Goal: Transaction & Acquisition: Book appointment/travel/reservation

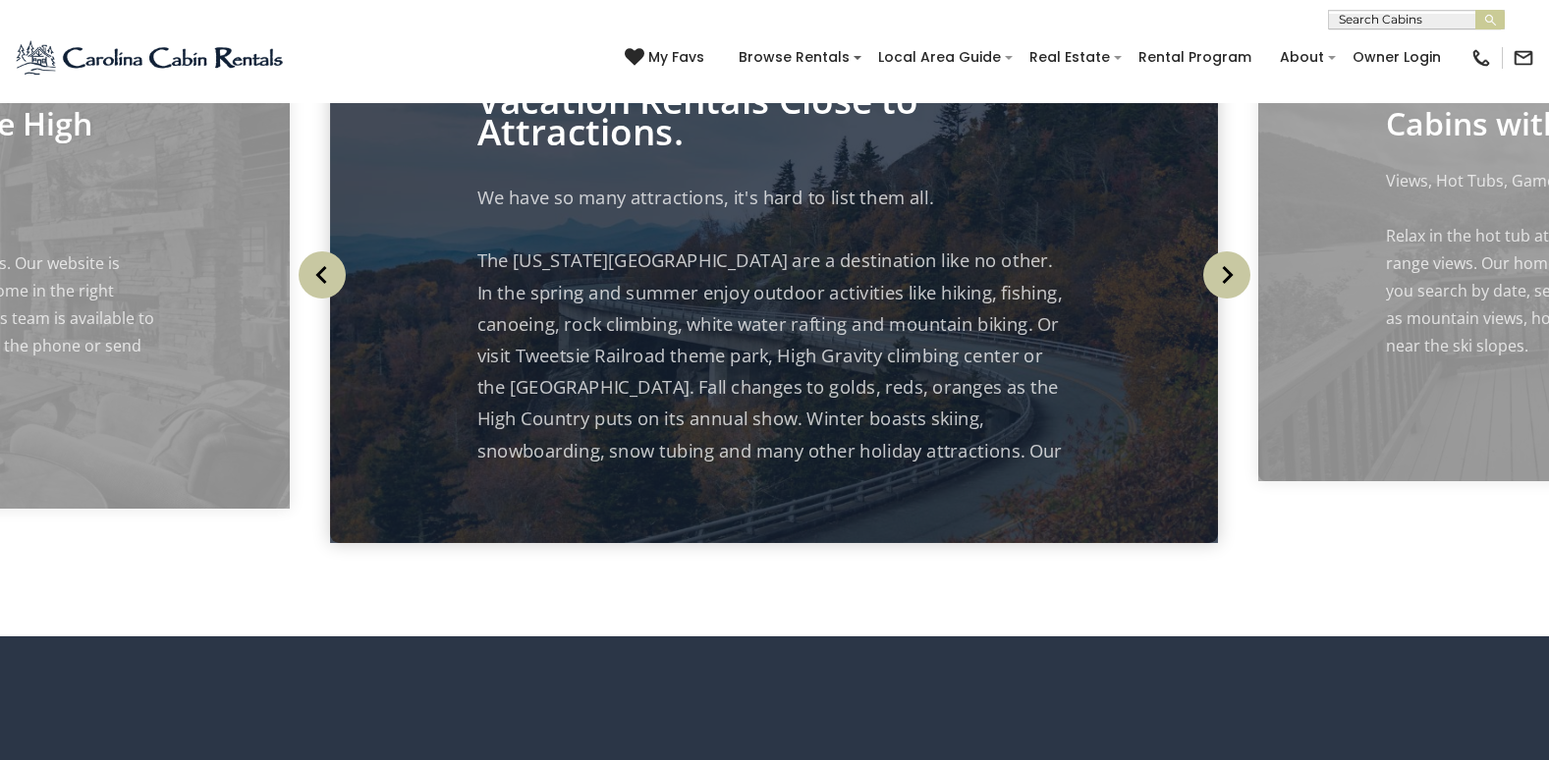
scroll to position [2161, 0]
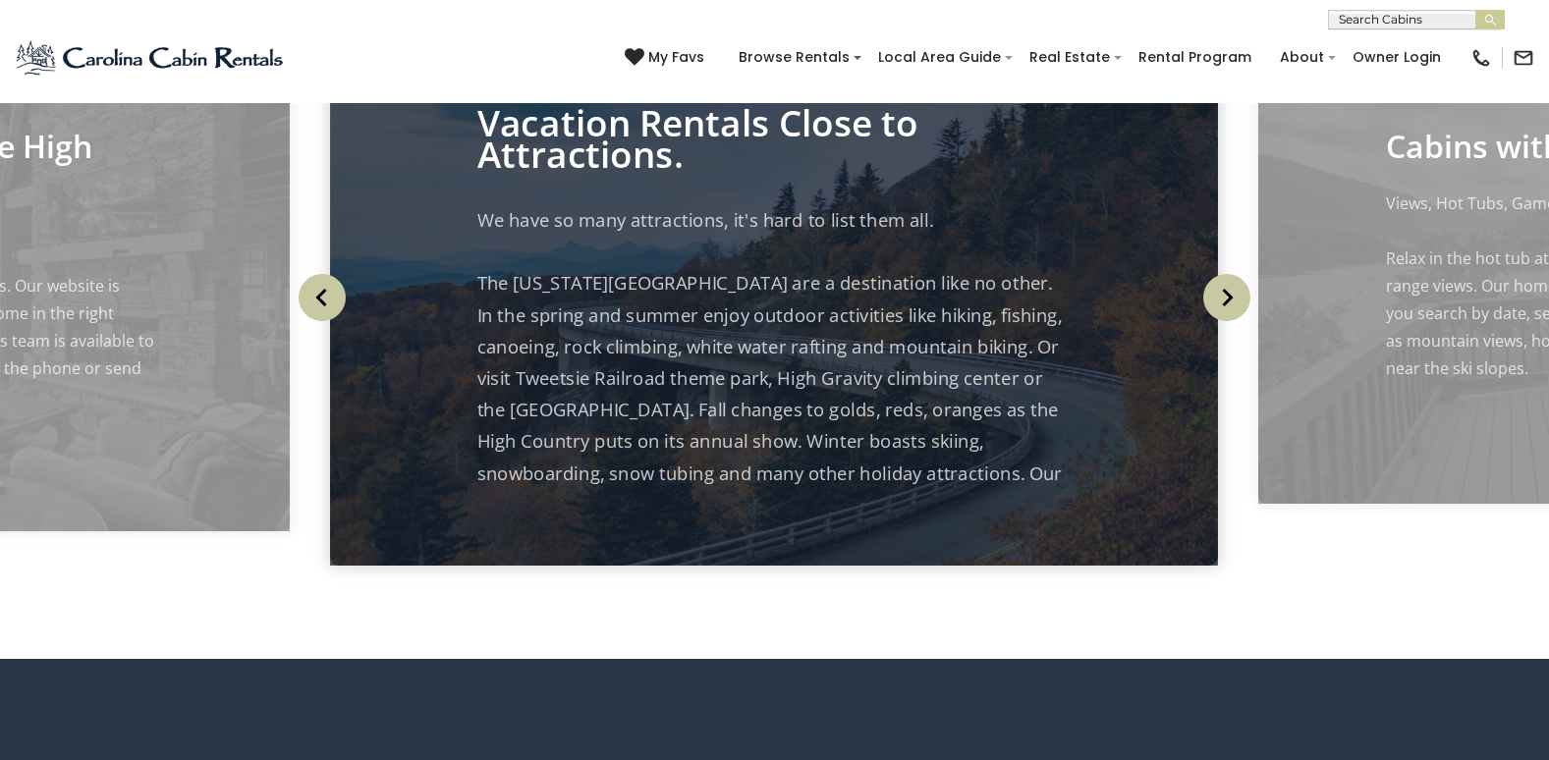
click at [322, 321] on img "Previous" at bounding box center [322, 297] width 47 height 47
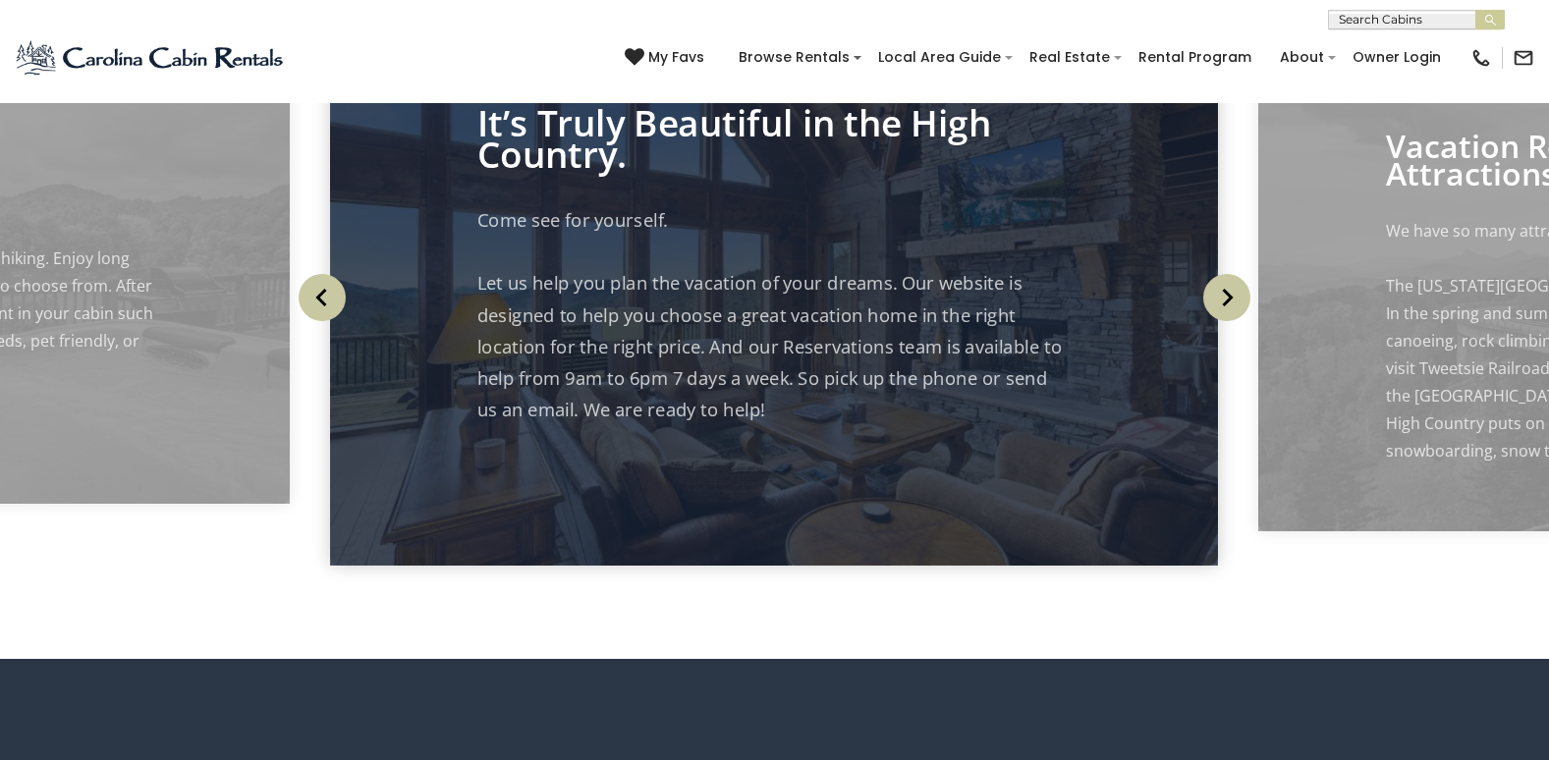
click at [320, 321] on img "Previous" at bounding box center [322, 297] width 47 height 47
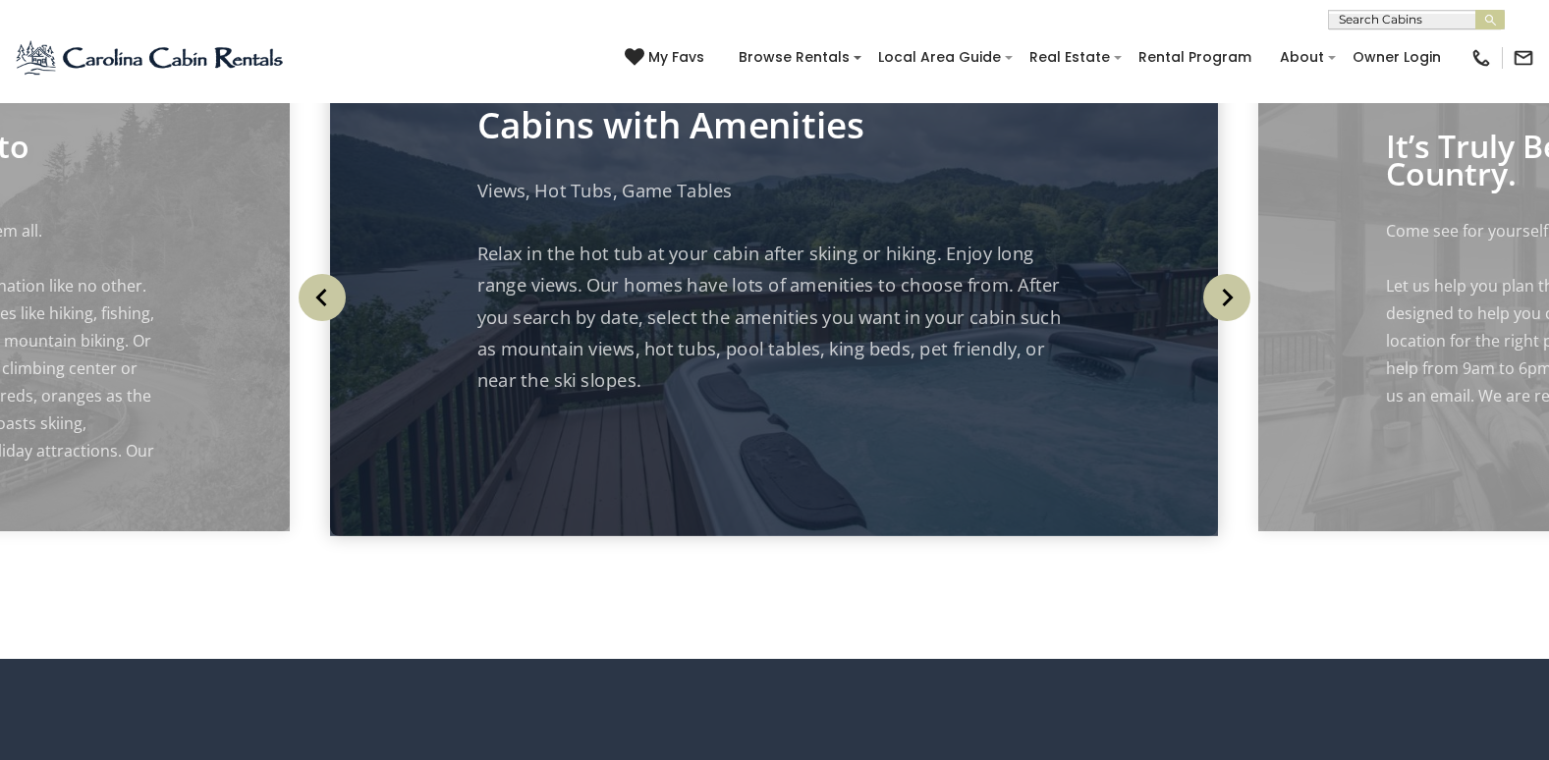
click at [329, 321] on img "Previous" at bounding box center [322, 297] width 47 height 47
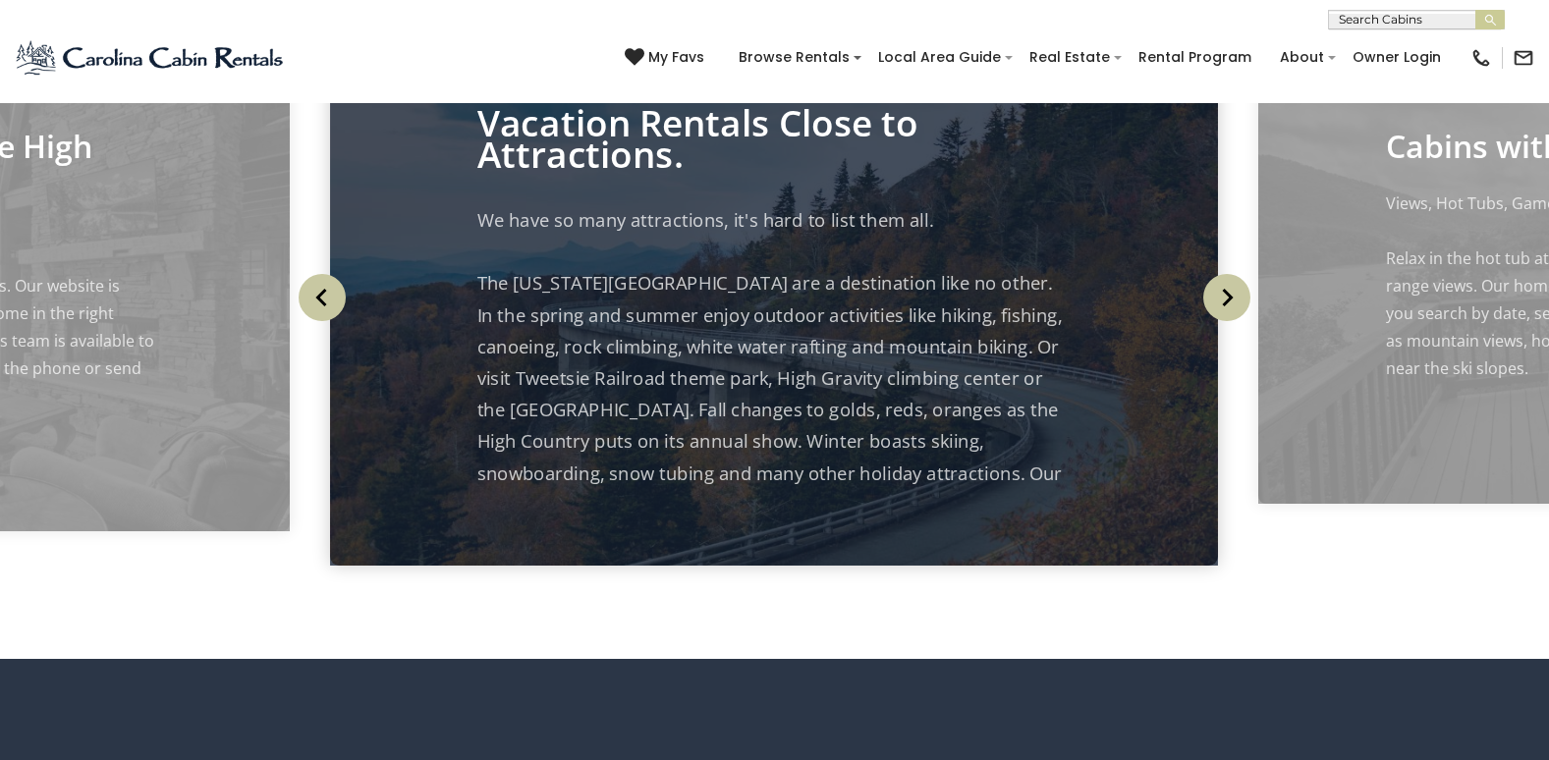
click at [329, 321] on img "Previous" at bounding box center [322, 297] width 47 height 47
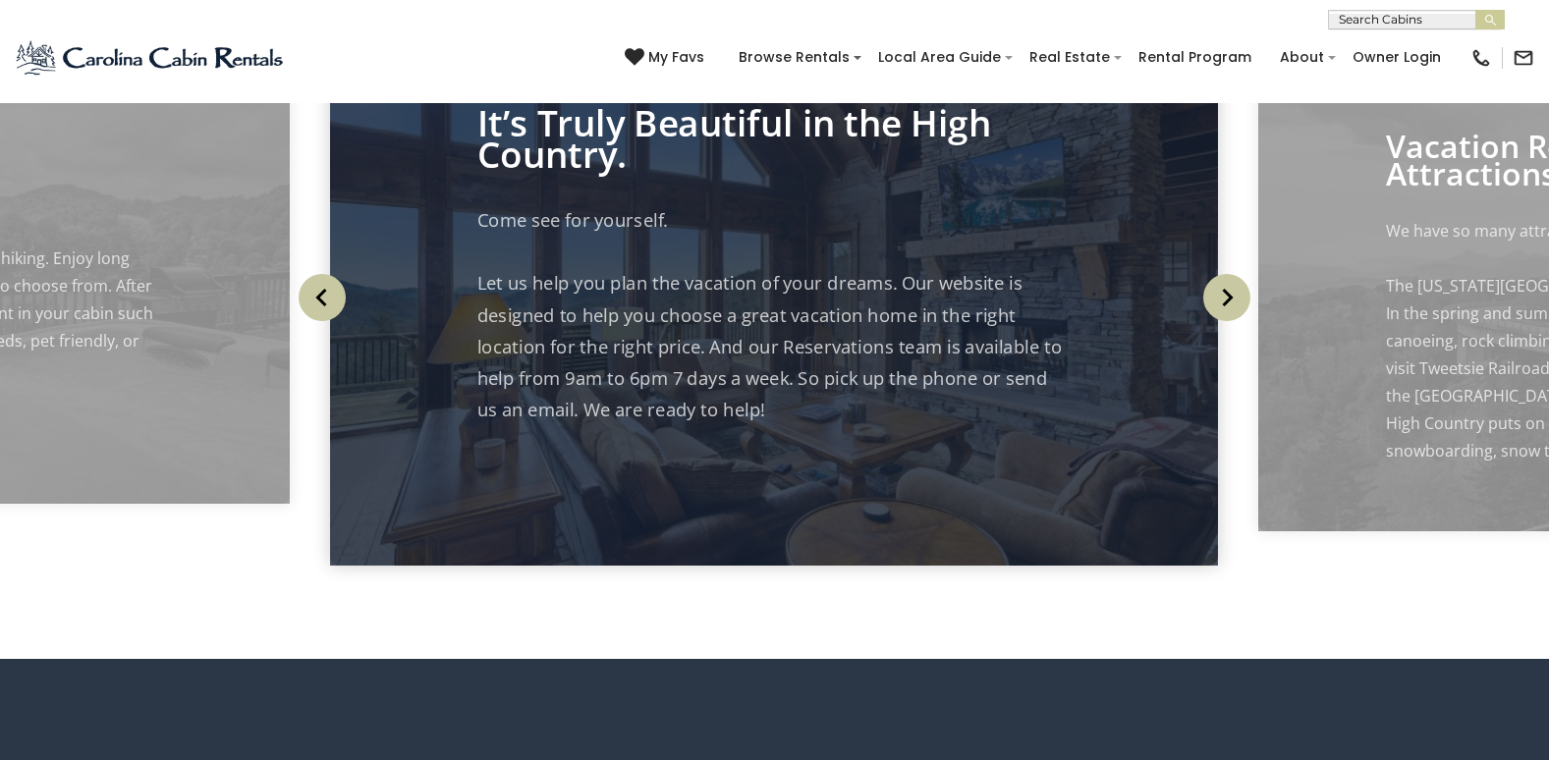
click at [329, 321] on img "Previous" at bounding box center [322, 297] width 47 height 47
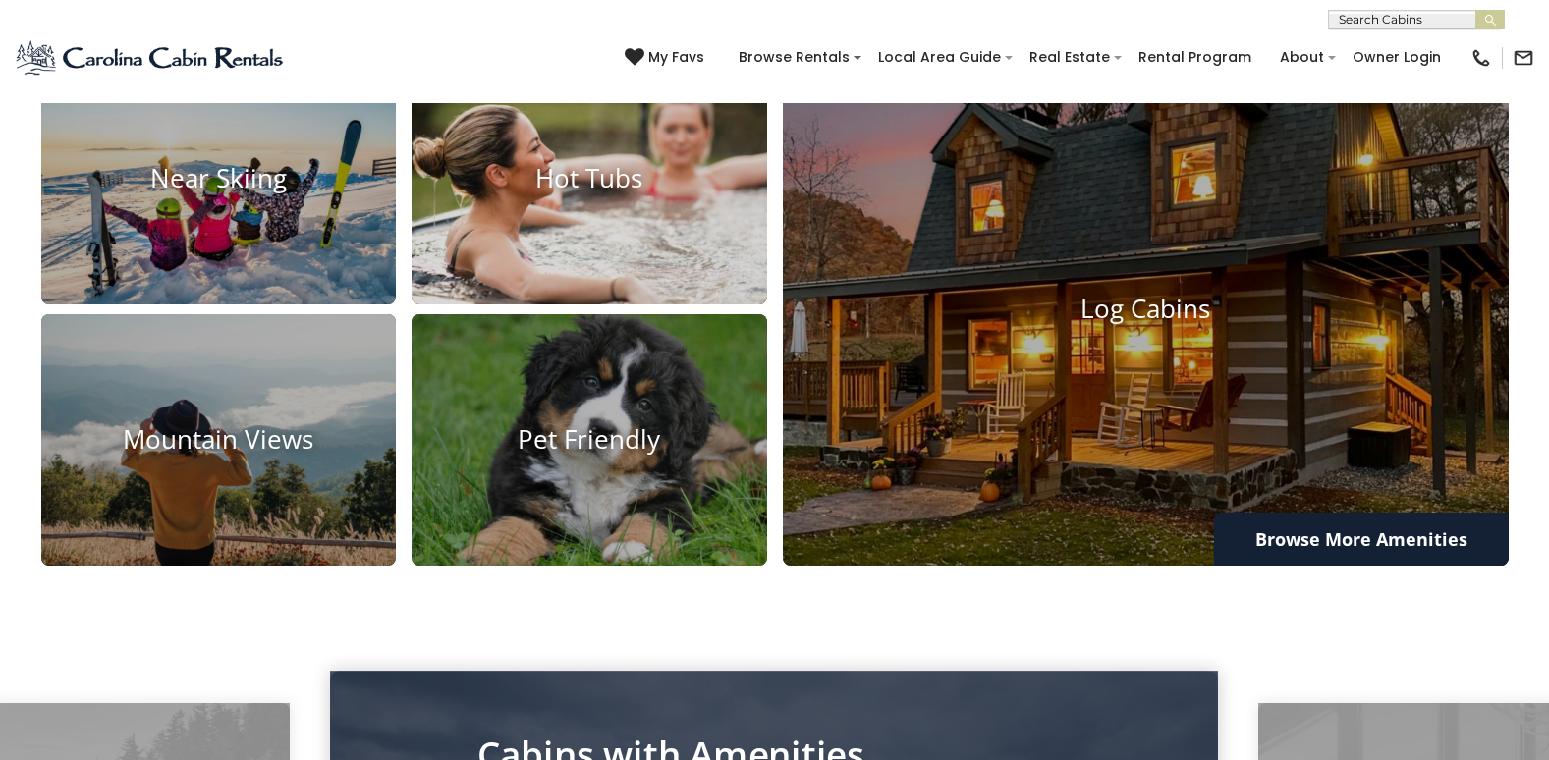
scroll to position [1474, 0]
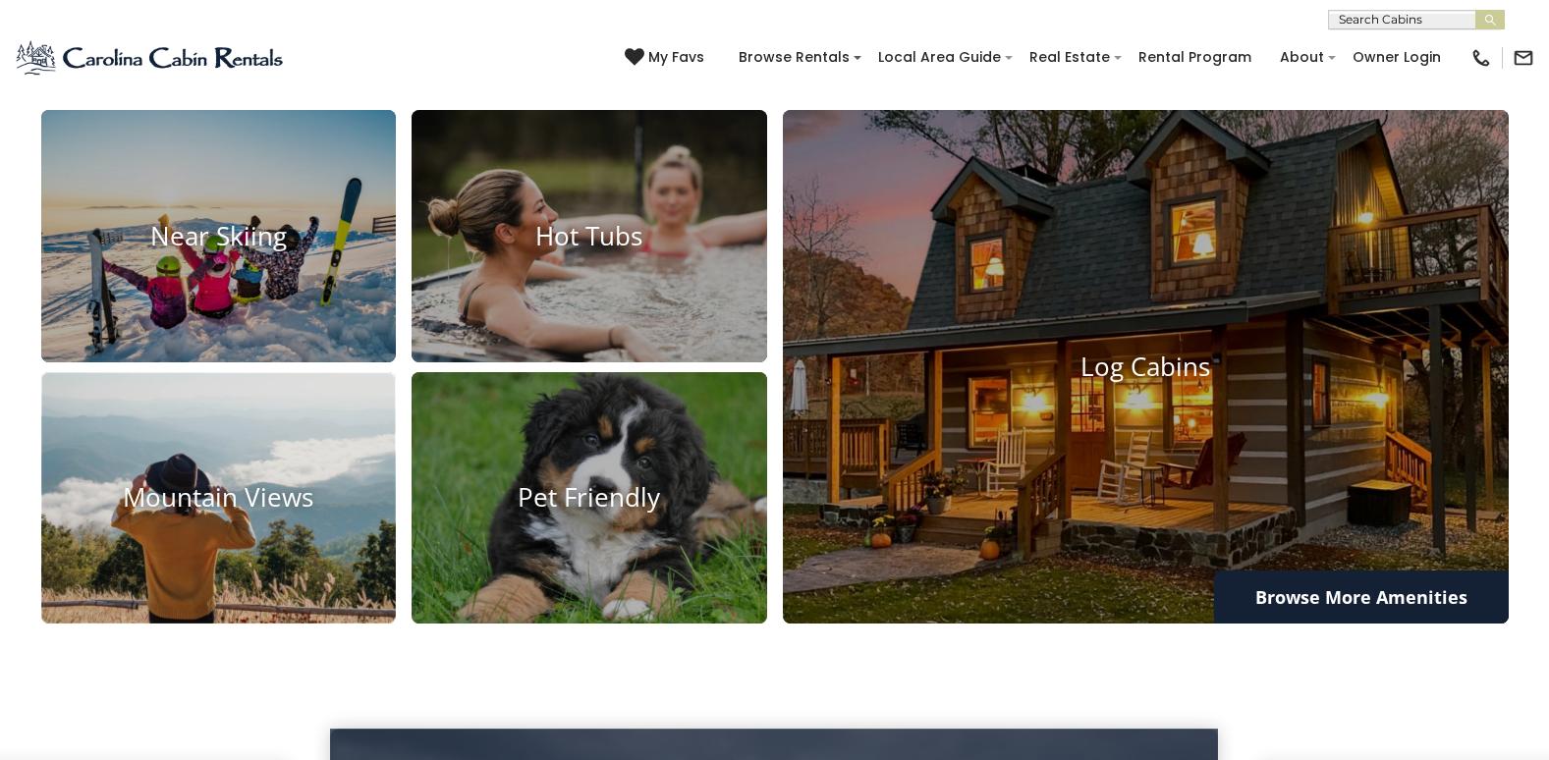
click at [294, 558] on img at bounding box center [218, 498] width 391 height 277
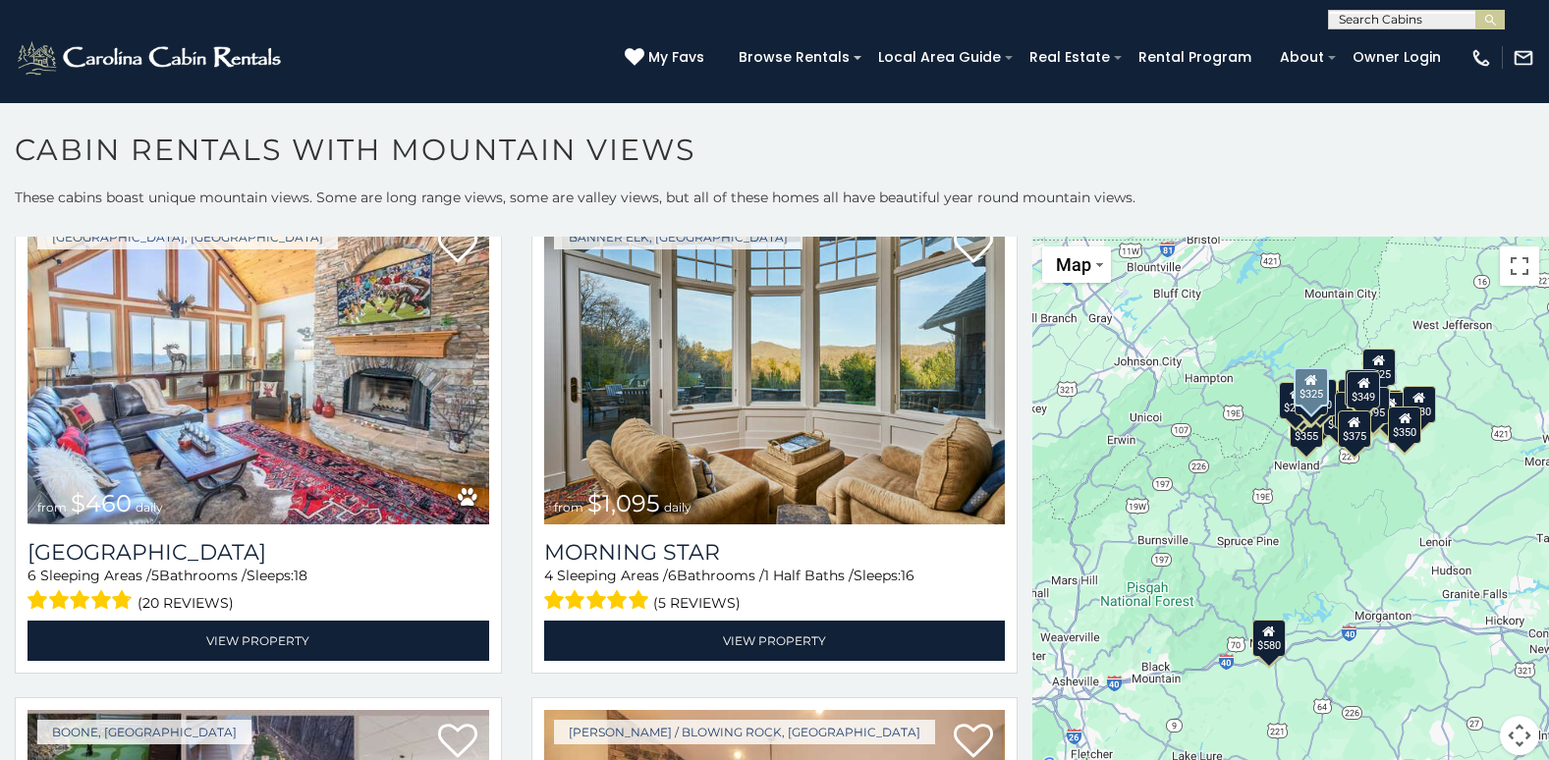
scroll to position [2063, 0]
